Goal: Navigation & Orientation: Find specific page/section

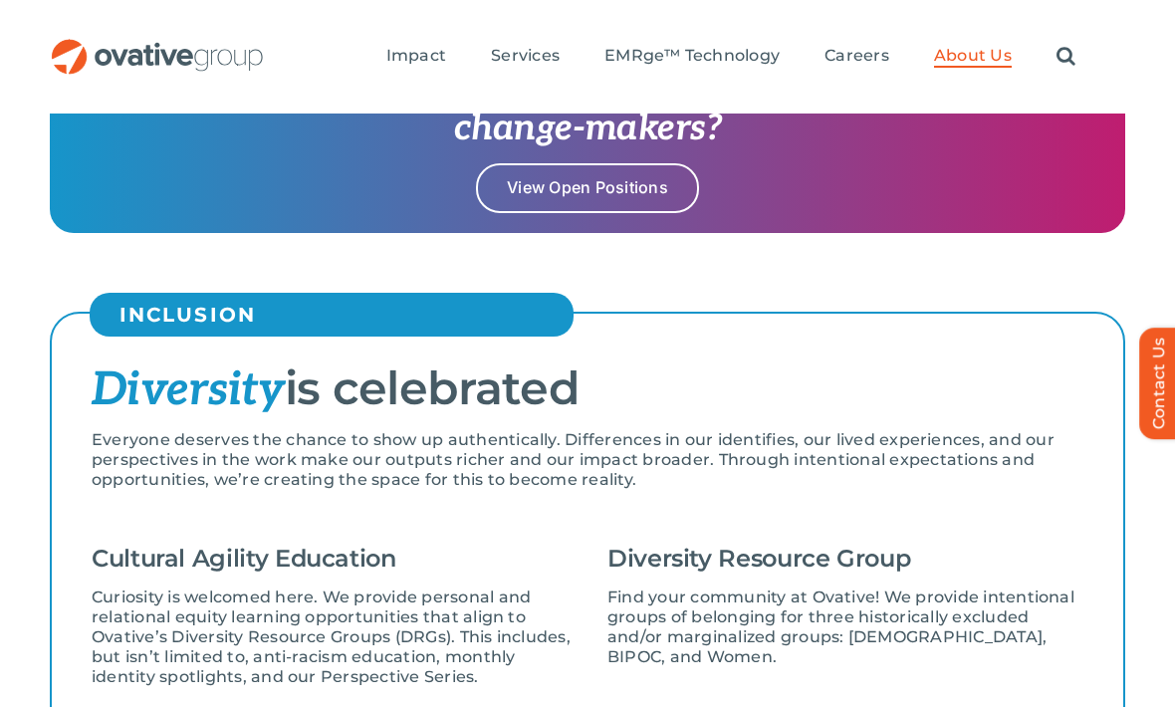
scroll to position [2106, 0]
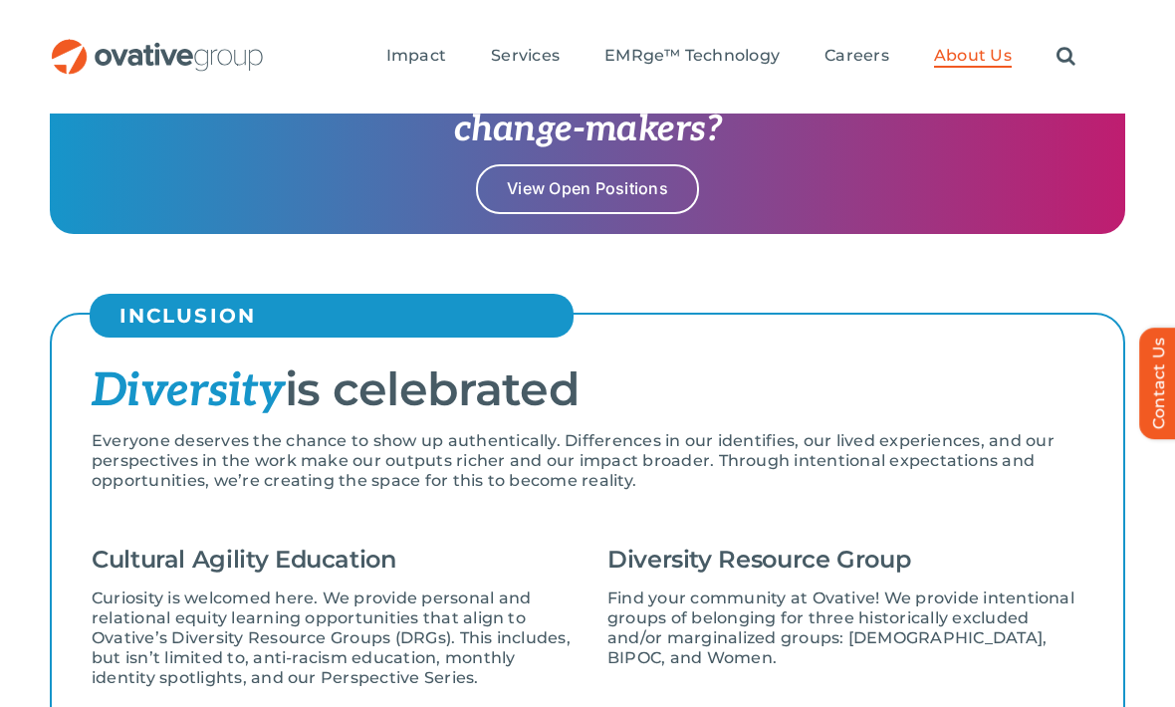
click at [1091, 1] on div "Search for: * Toggle Navigation Impact Expert Insights Case Studies Awards & Pr…" at bounding box center [587, 56] width 1175 height 113
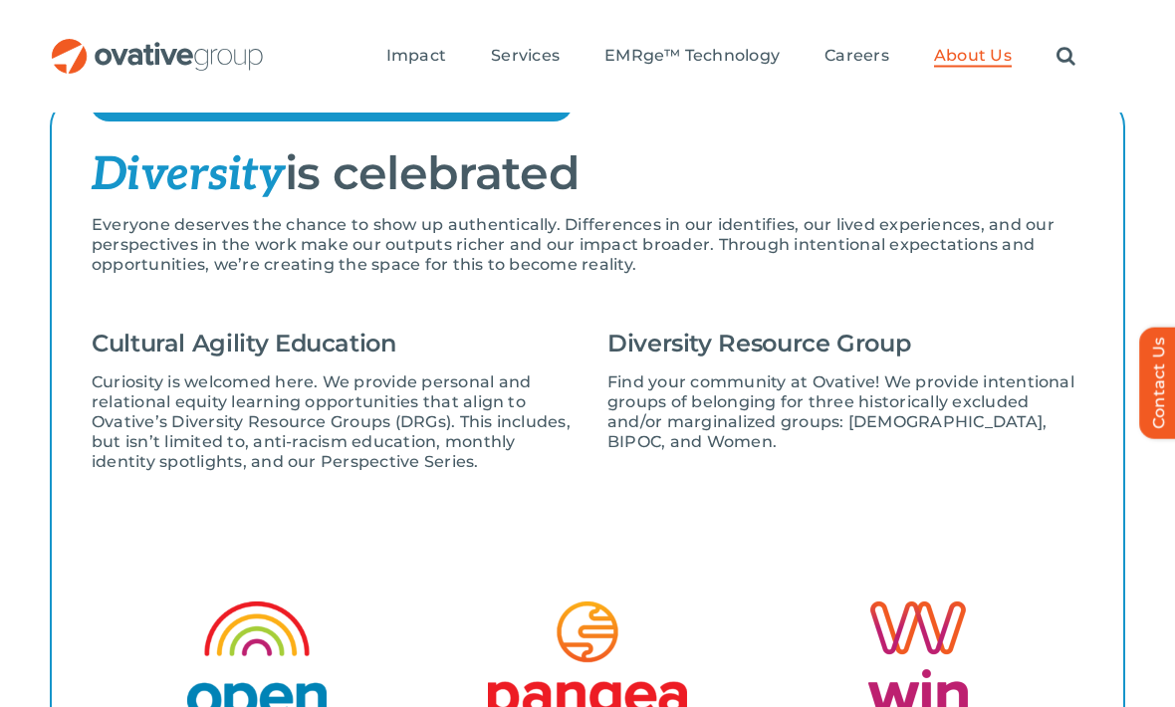
scroll to position [2322, 0]
click at [1072, 8] on div "Search for: * Toggle Navigation Impact Expert Insights Case Studies Awards & Pr…" at bounding box center [587, 56] width 1175 height 113
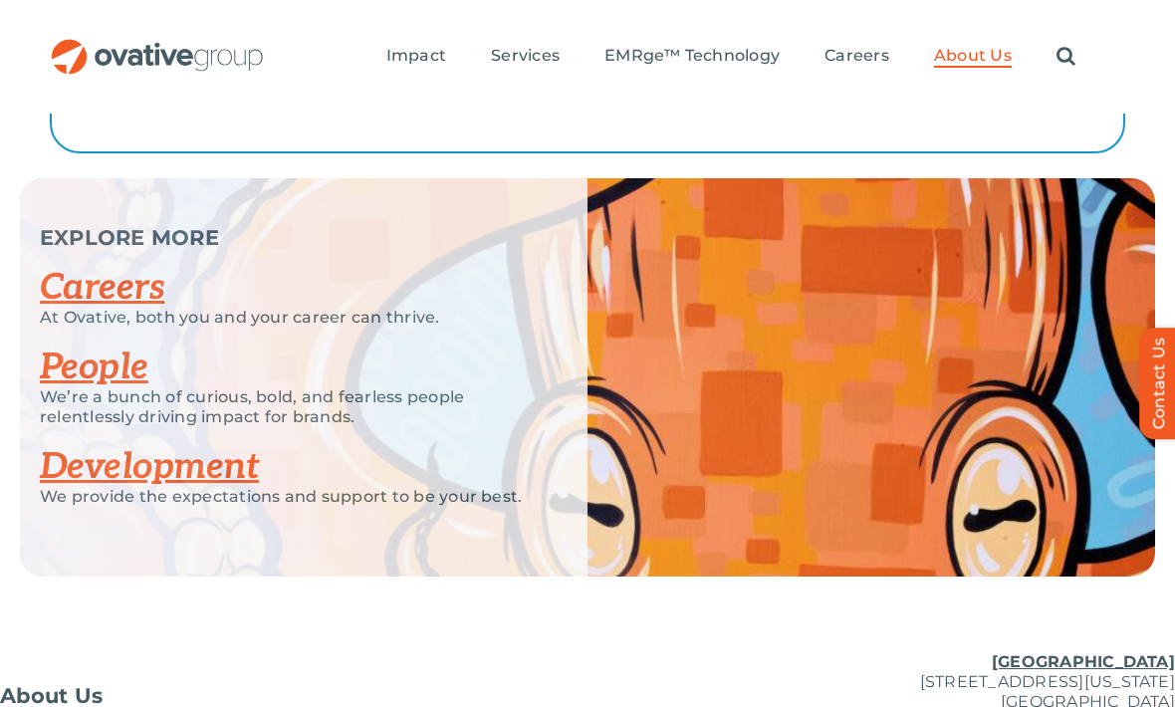
scroll to position [3953, 0]
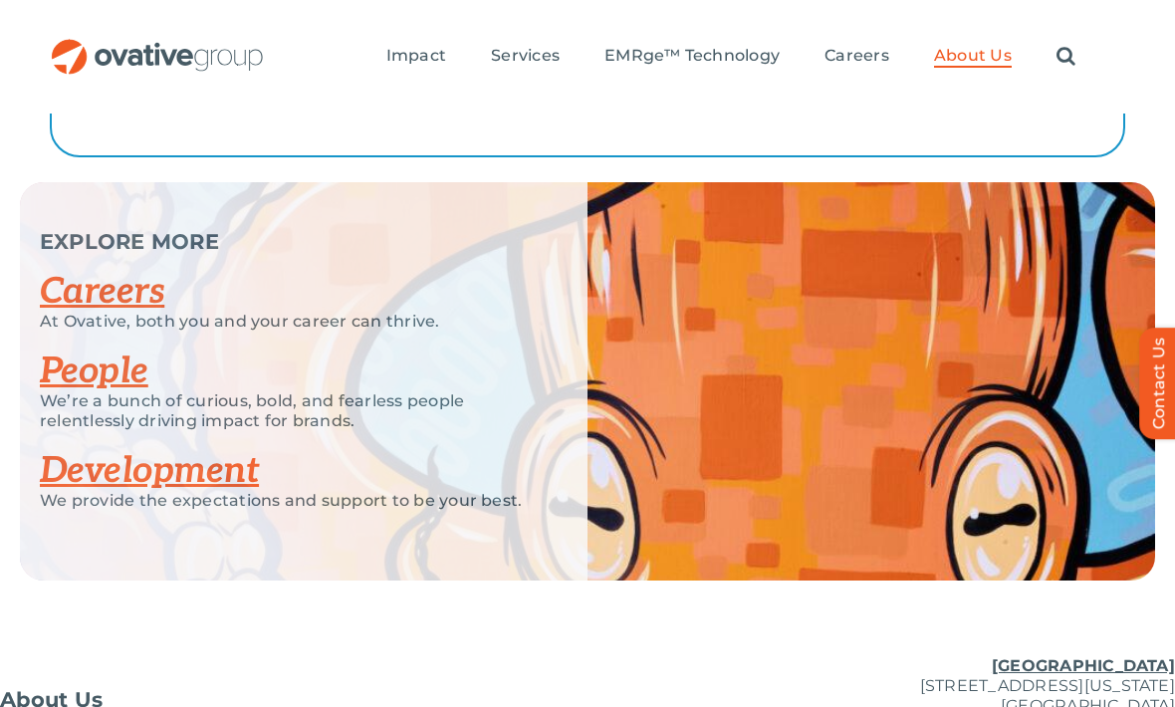
click at [92, 366] on link "People" at bounding box center [94, 371] width 108 height 44
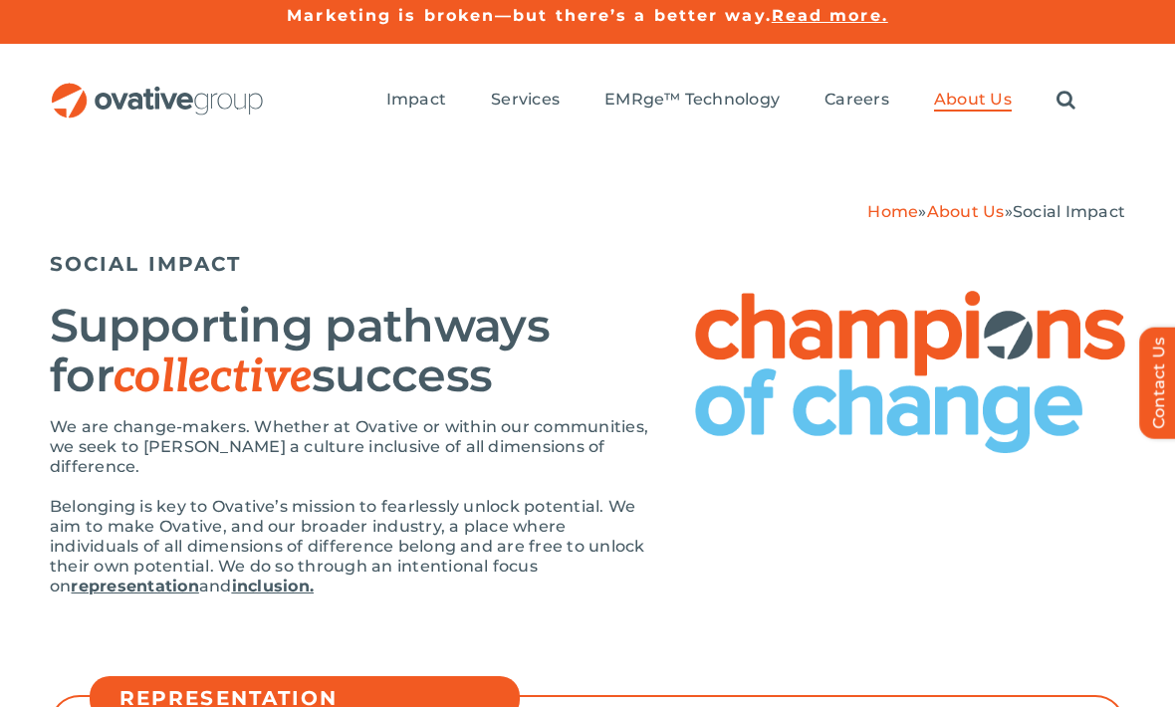
scroll to position [2, 0]
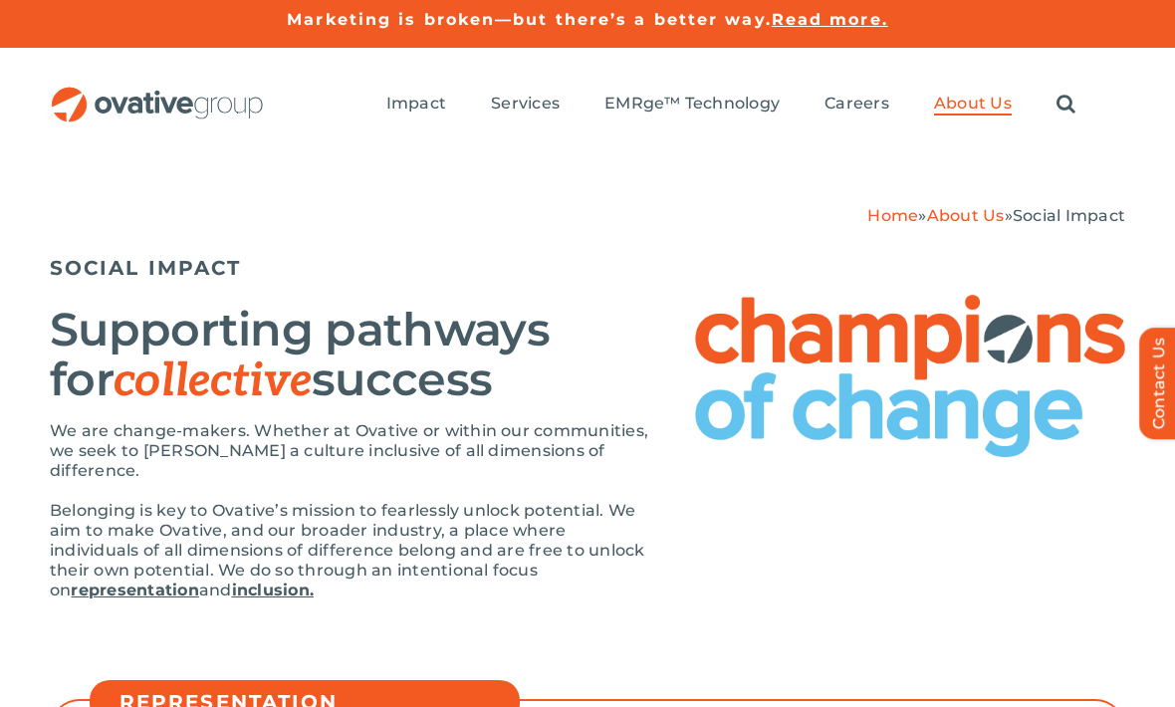
click at [449, 2] on div "Marketing is broken—but there’s a better way. Read more." at bounding box center [587, 22] width 1175 height 49
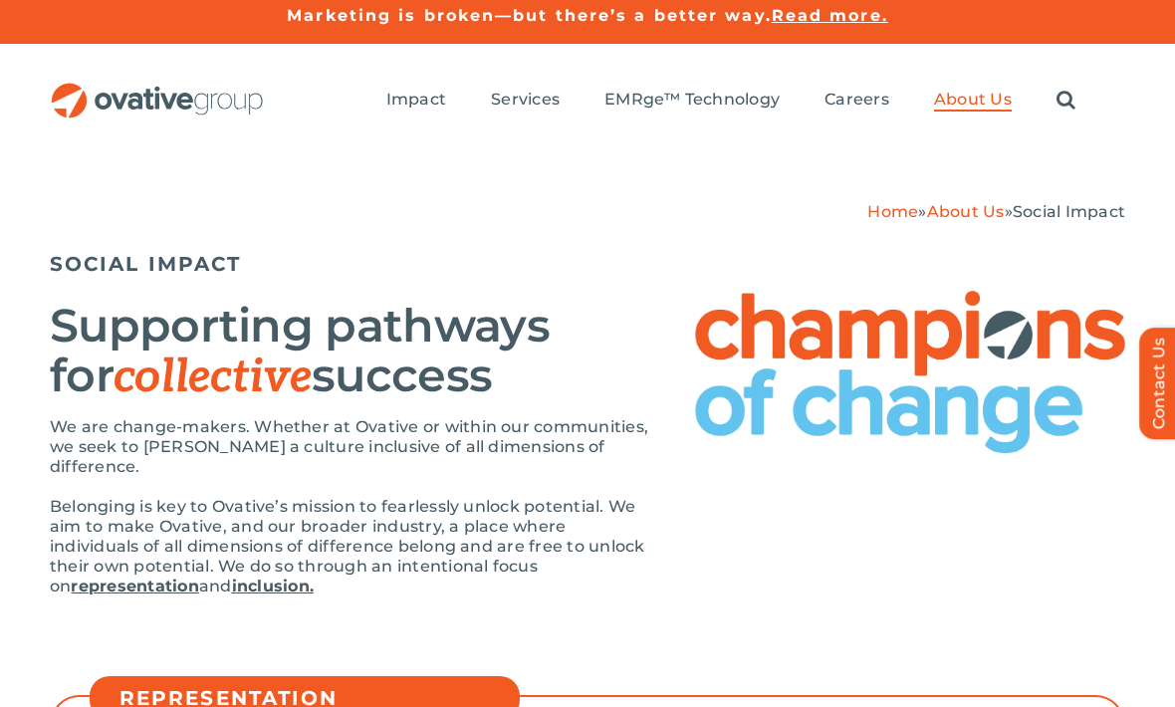
scroll to position [0, 0]
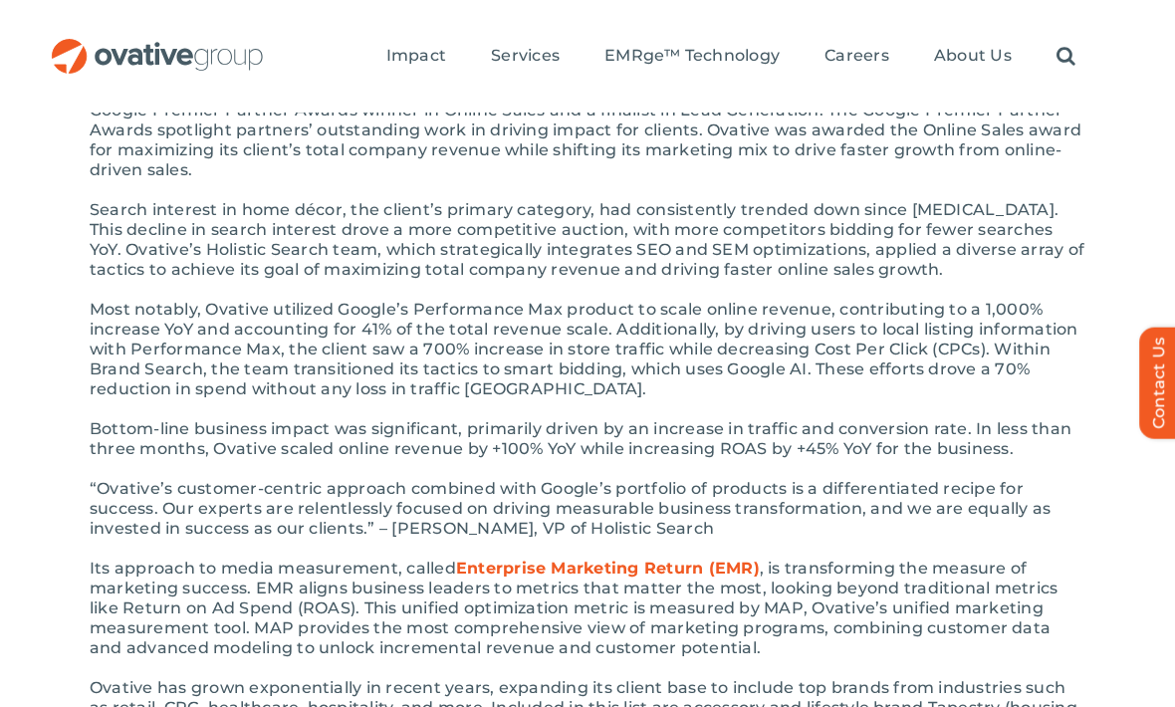
scroll to position [514, 0]
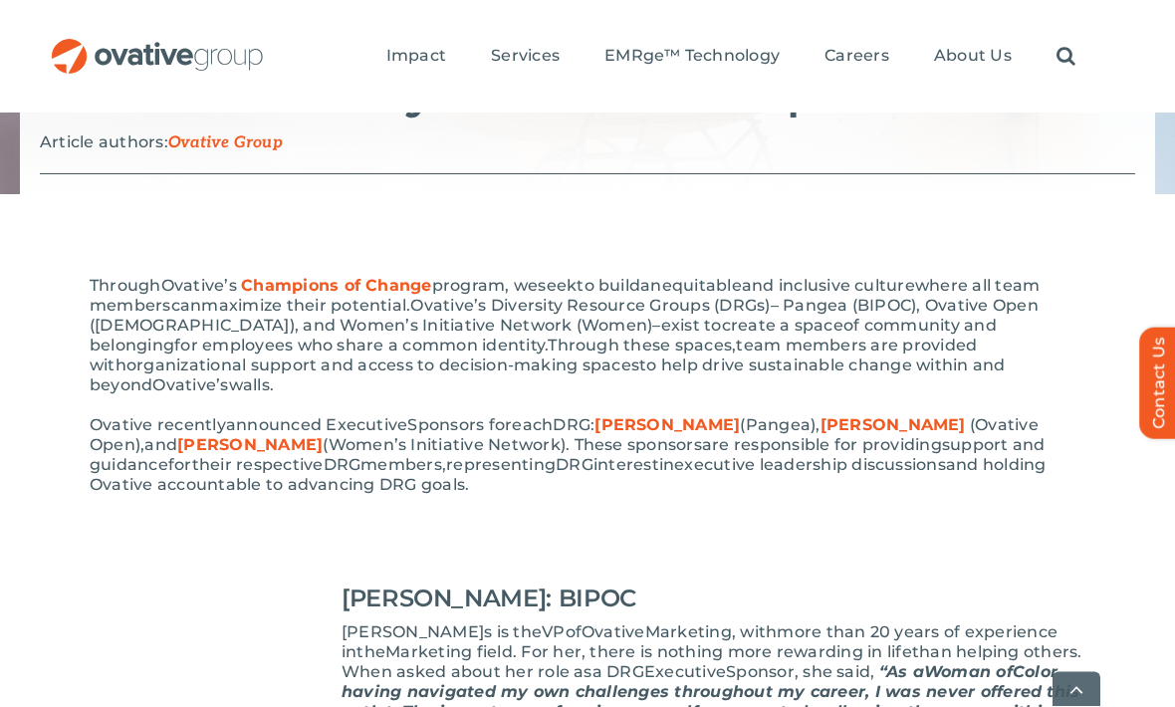
scroll to position [341, 0]
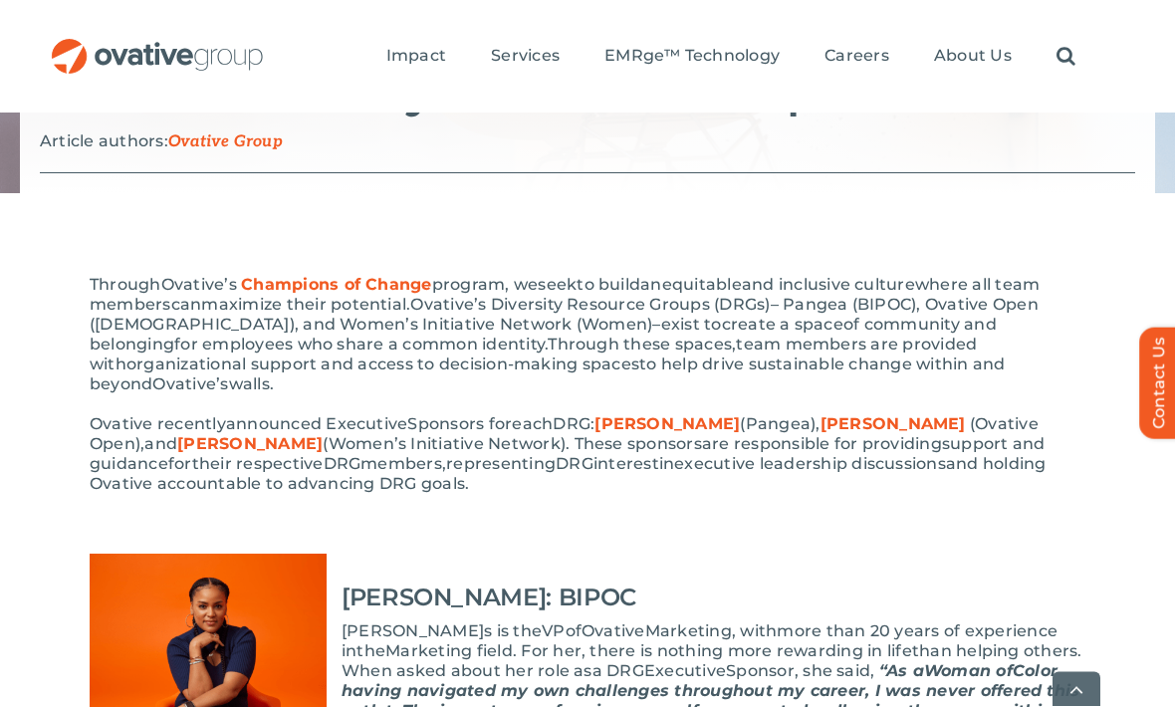
click at [366, 286] on span "Champions of Change" at bounding box center [336, 285] width 191 height 19
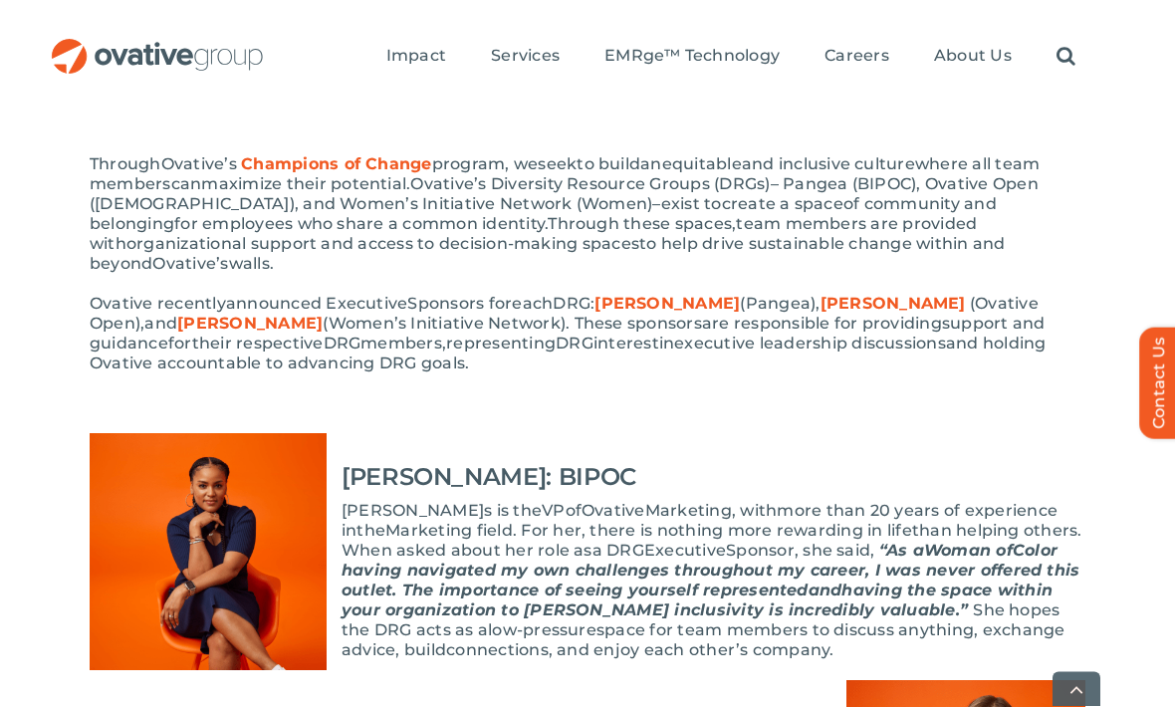
scroll to position [463, 0]
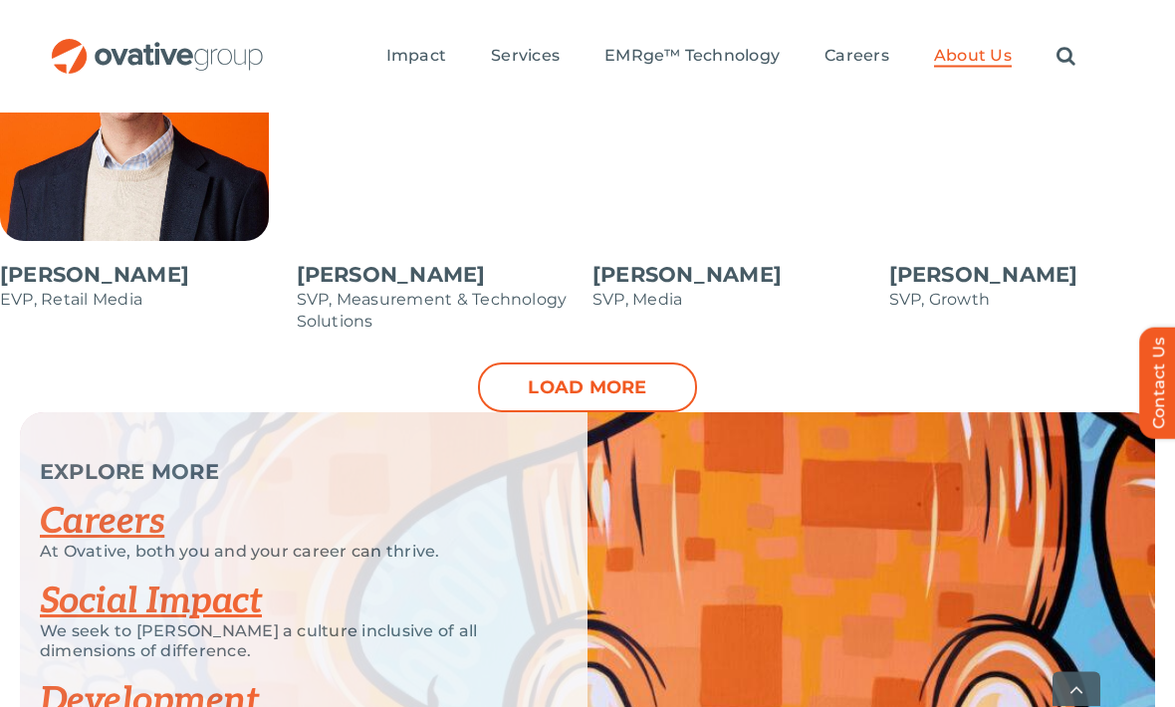
scroll to position [2285, 0]
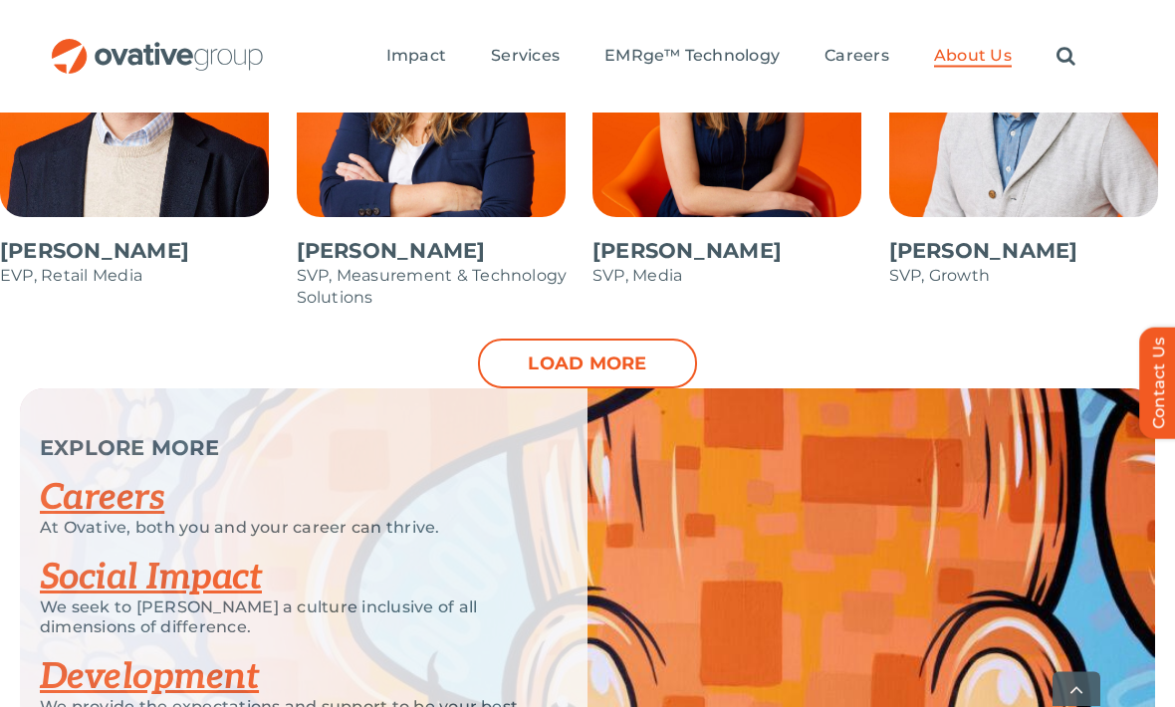
click at [658, 339] on link "Load more" at bounding box center [587, 364] width 219 height 50
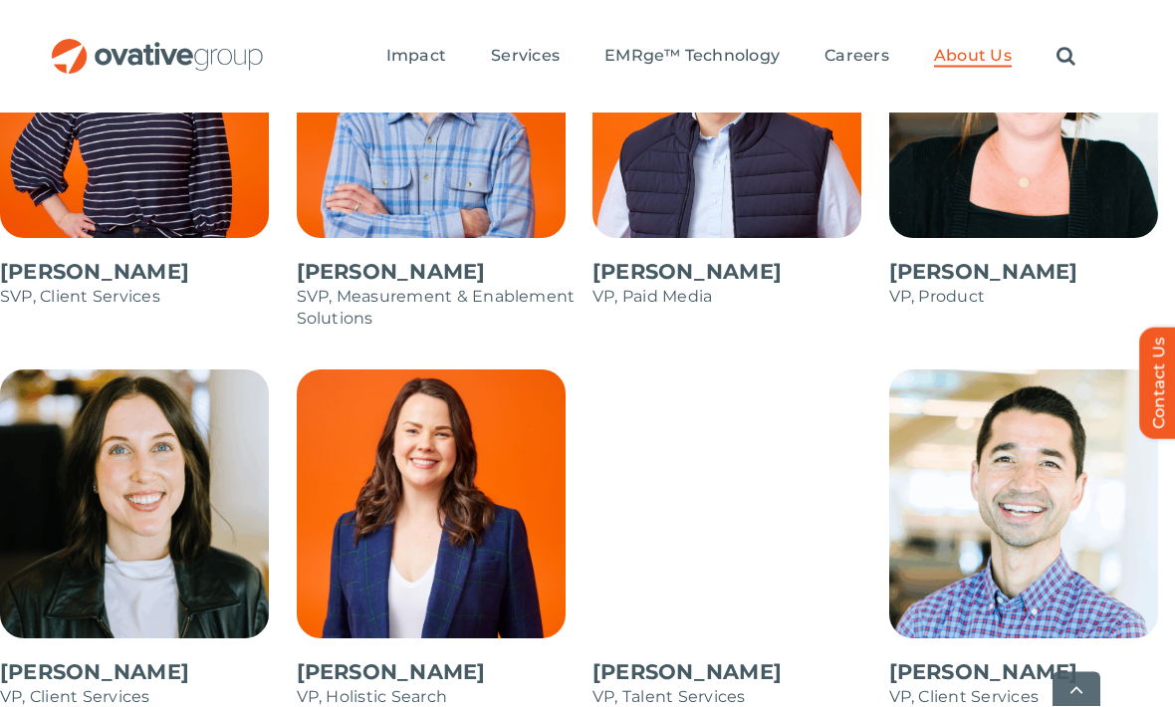
scroll to position [2857, 0]
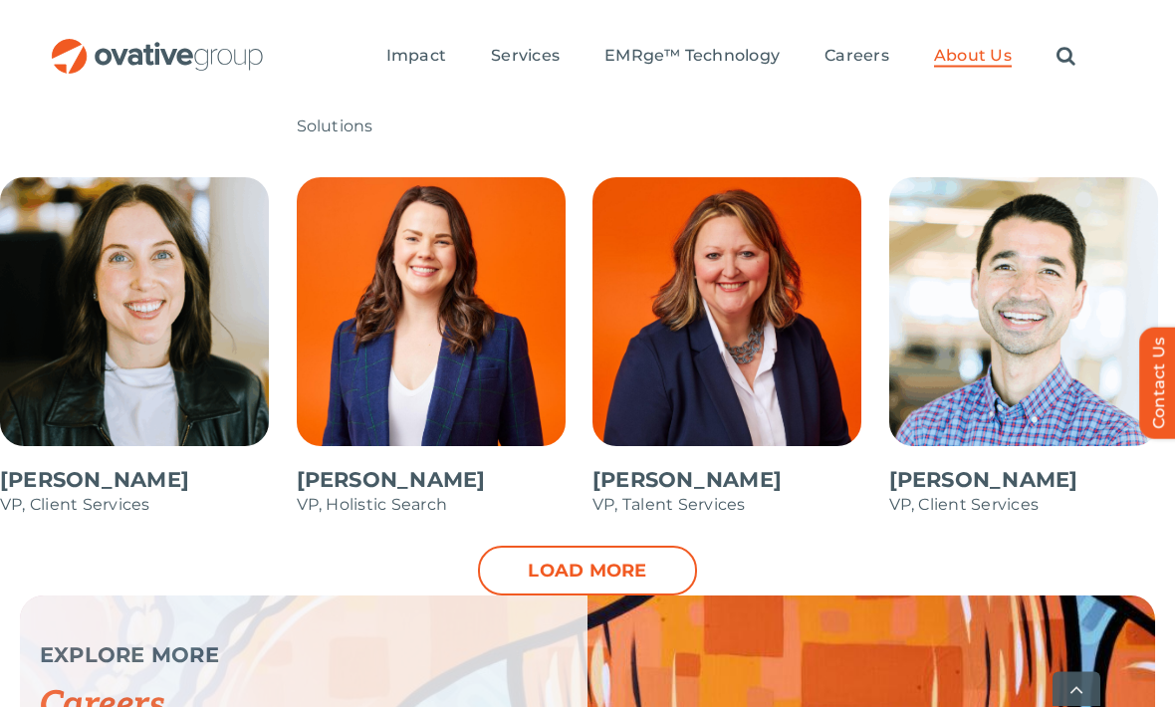
click at [646, 546] on link "Load more" at bounding box center [587, 571] width 219 height 50
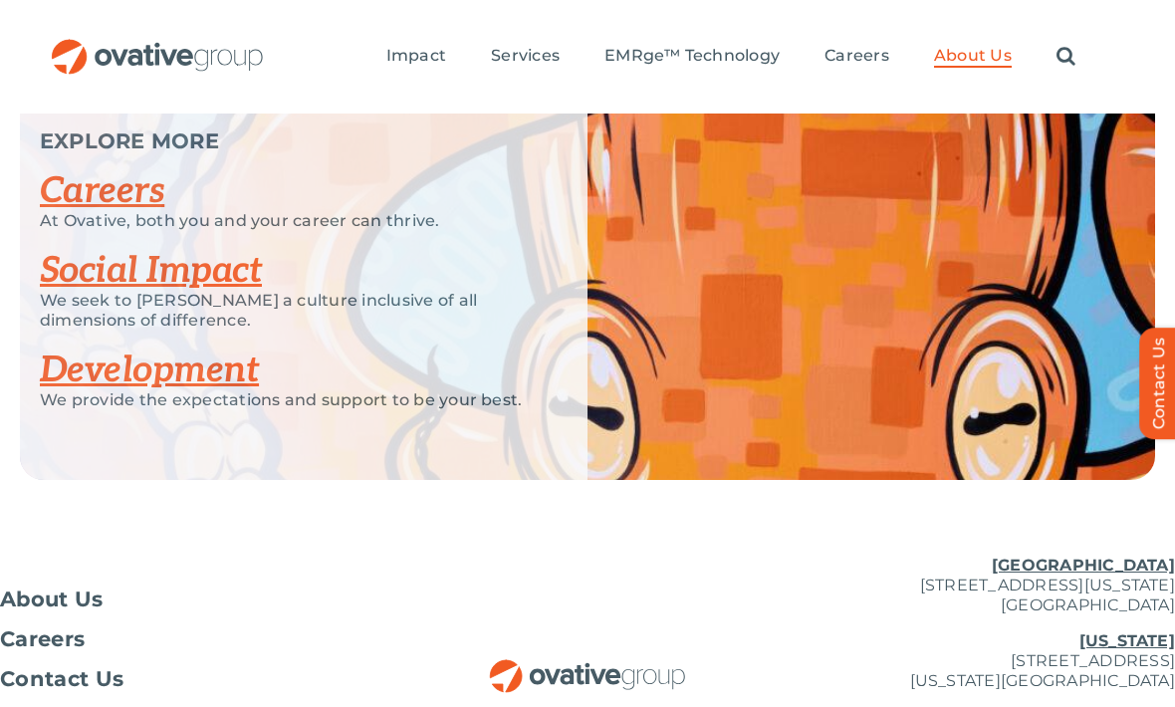
scroll to position [3695, 0]
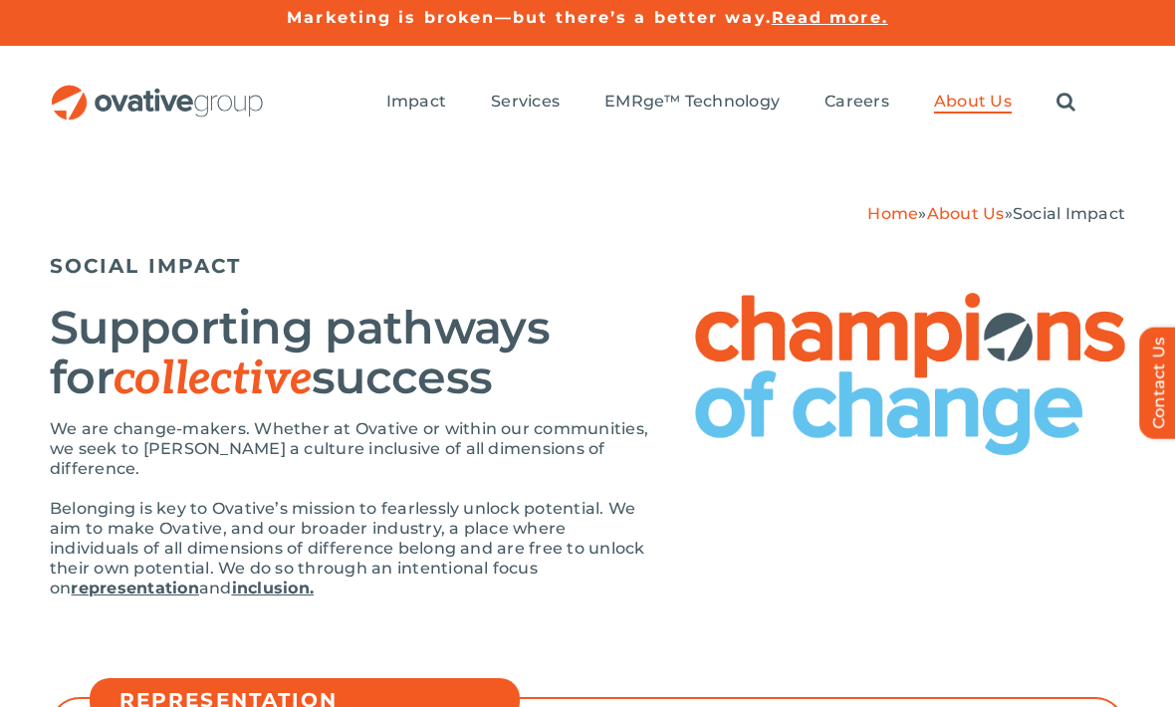
scroll to position [4, 0]
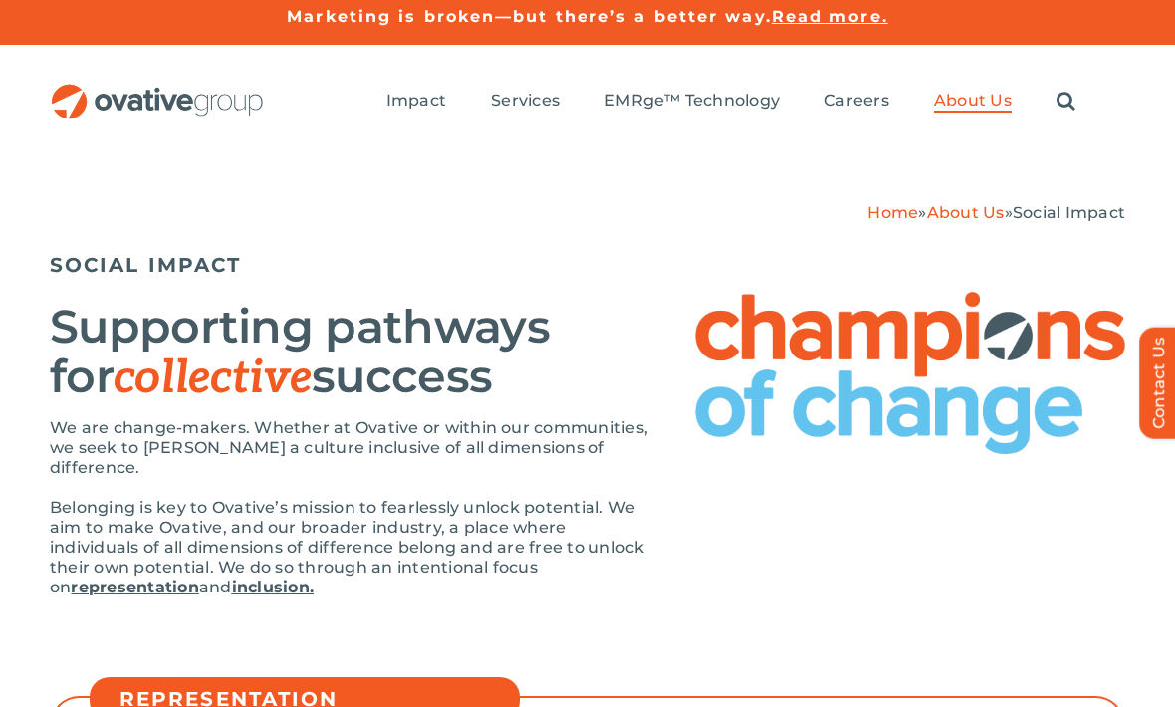
click at [1036, 390] on img at bounding box center [910, 374] width 430 height 162
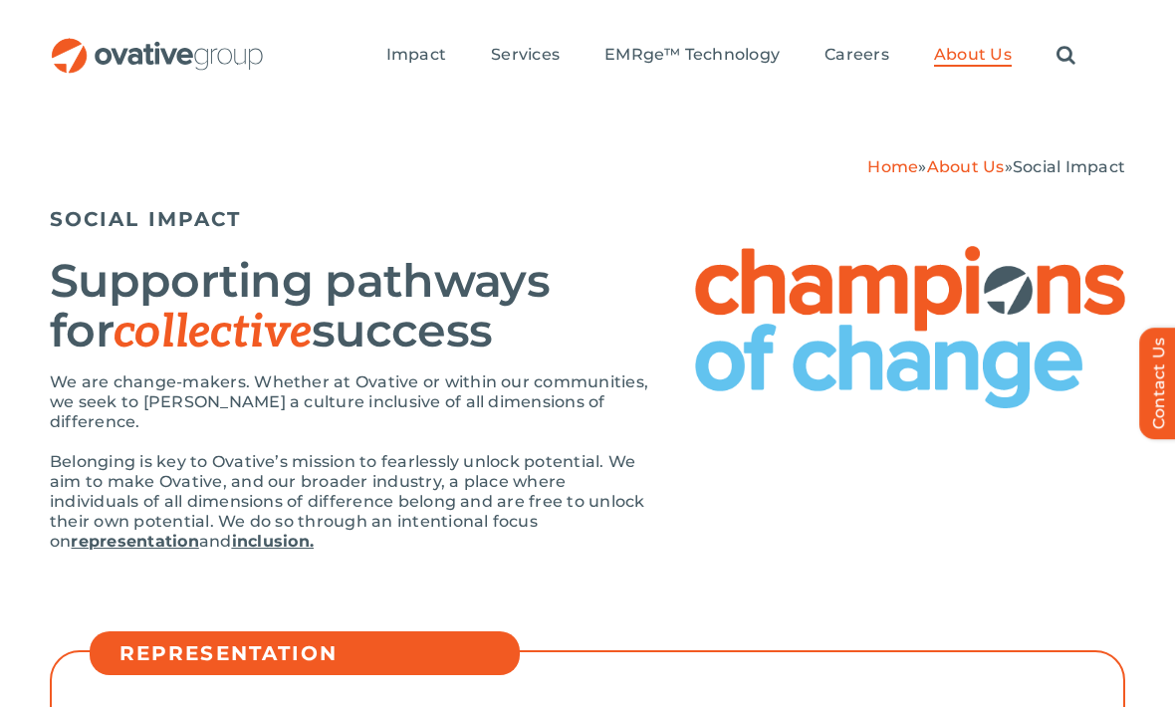
scroll to position [0, 0]
